Goal: Information Seeking & Learning: Learn about a topic

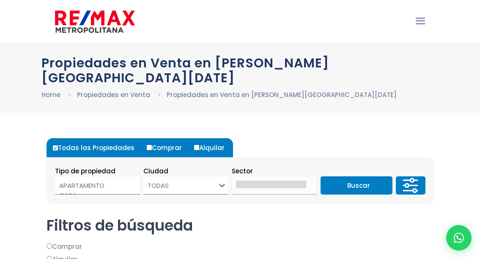
select select
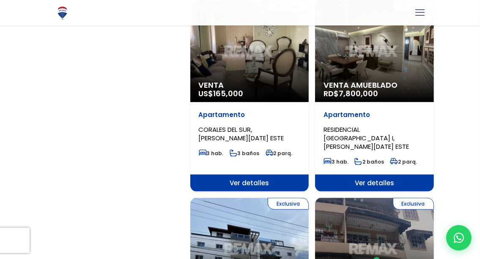
scroll to position [931, 0]
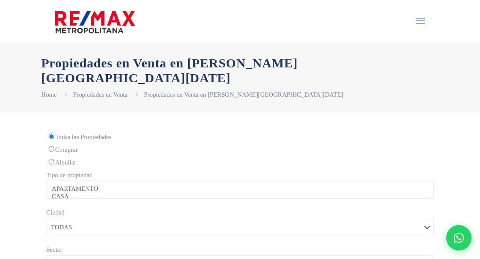
select select
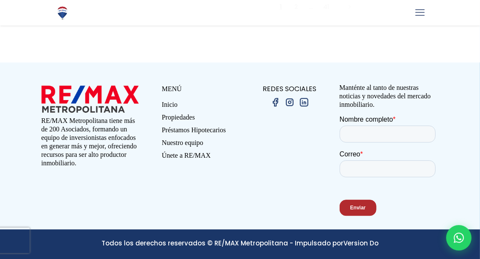
scroll to position [2675, 0]
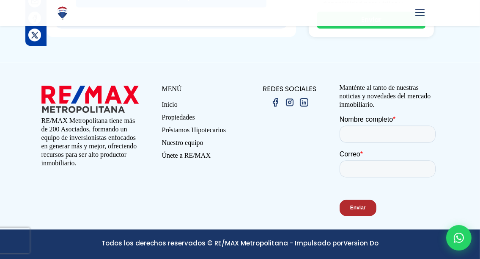
scroll to position [1524, 0]
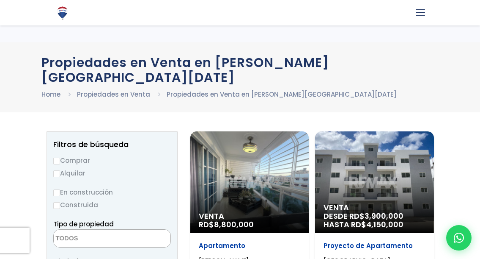
select select
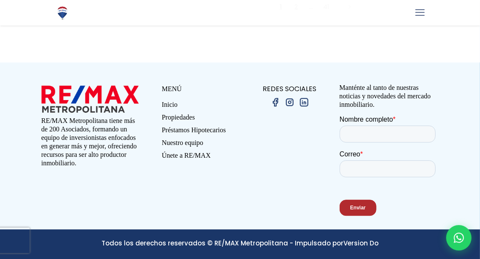
click at [295, 11] on link "2" at bounding box center [296, 6] width 3 height 9
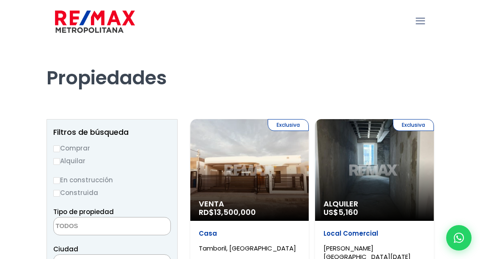
select select
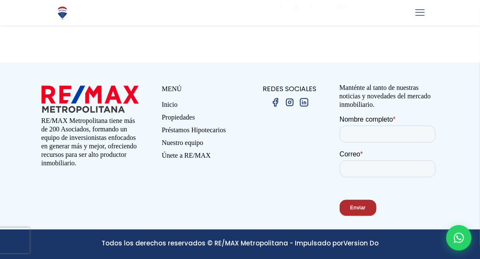
scroll to position [2709, 0]
click at [310, 11] on link "3" at bounding box center [312, 6] width 4 height 9
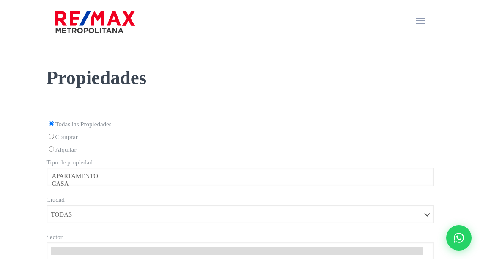
select select
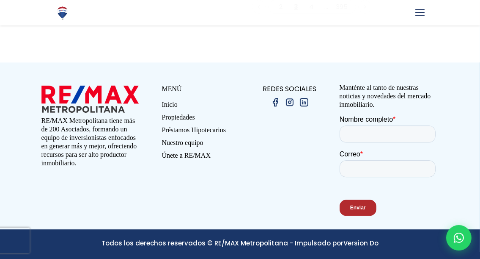
scroll to position [2478, 0]
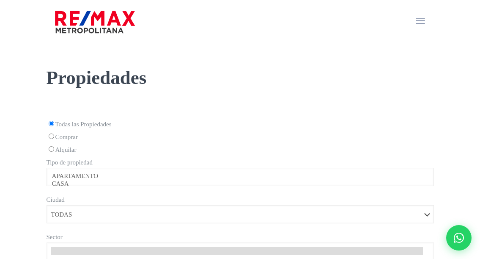
select select
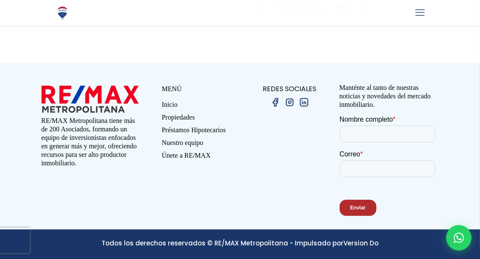
scroll to position [2667, 0]
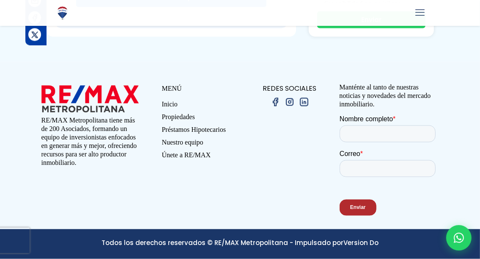
scroll to position [1171, 0]
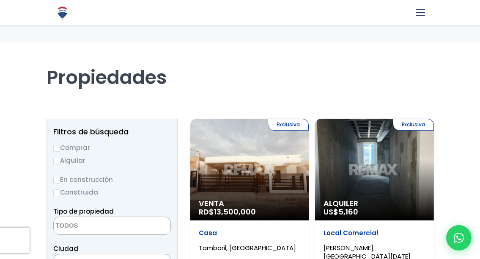
select select
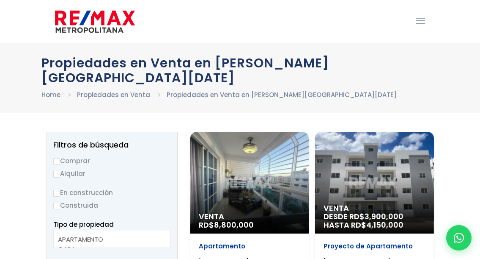
select select
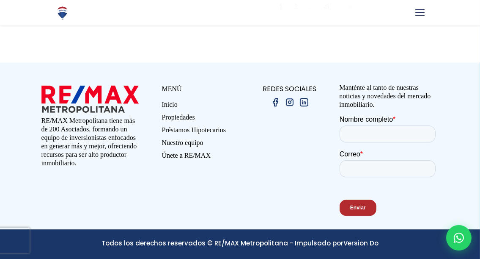
scroll to position [2569, 0]
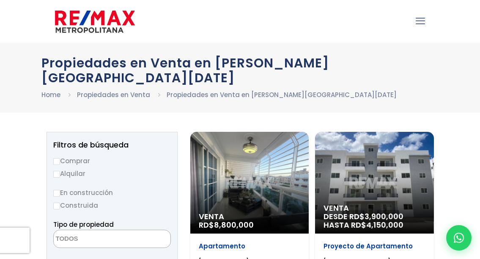
select select
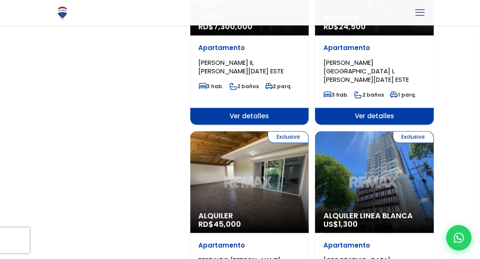
scroll to position [1228, 0]
